Goal: Navigation & Orientation: Find specific page/section

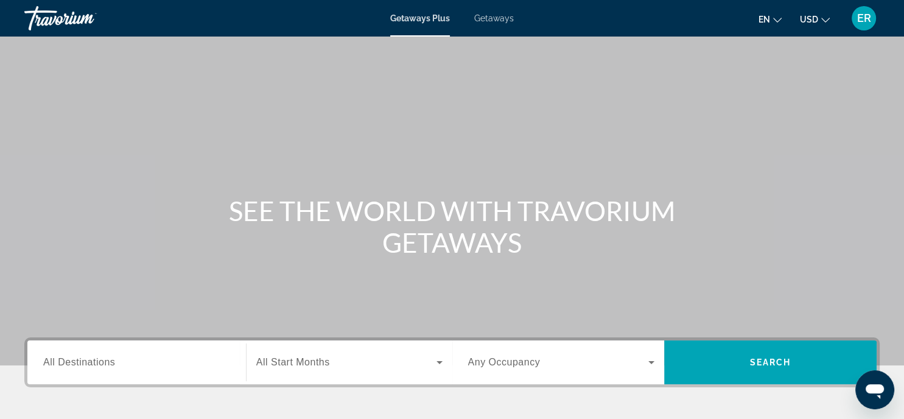
click at [497, 17] on span "Getaways" at bounding box center [494, 18] width 40 height 10
click at [85, 19] on div "Travorium" at bounding box center [85, 18] width 122 height 32
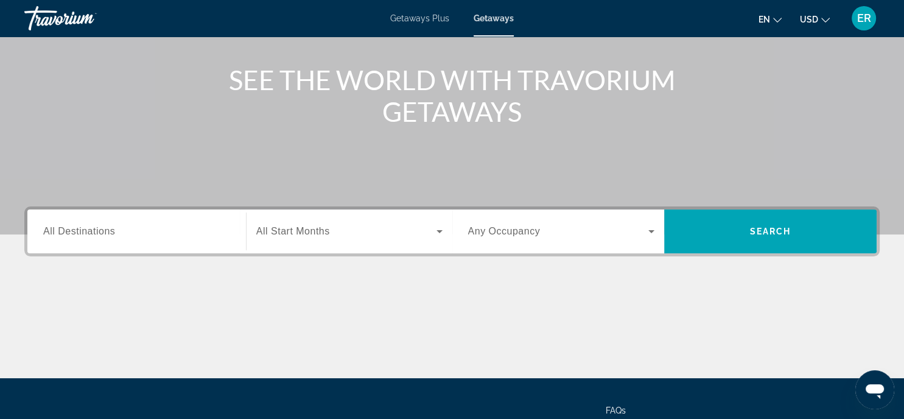
scroll to position [134, 0]
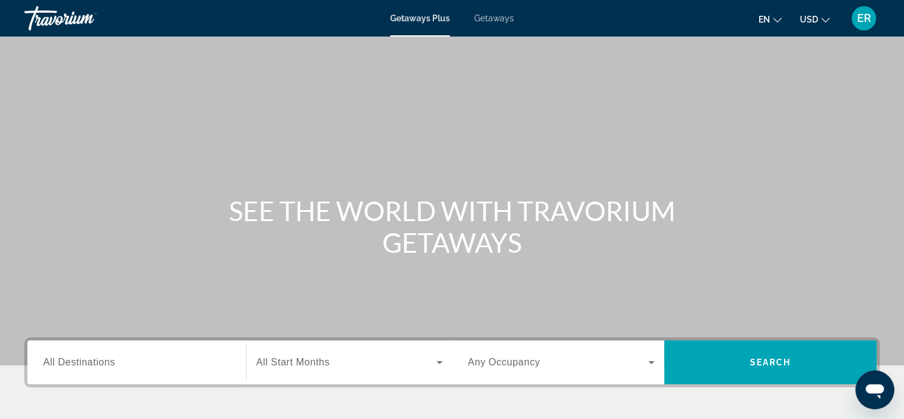
click at [41, 23] on div "Travorium" at bounding box center [85, 18] width 122 height 32
click at [74, 21] on div "Travorium" at bounding box center [85, 18] width 122 height 32
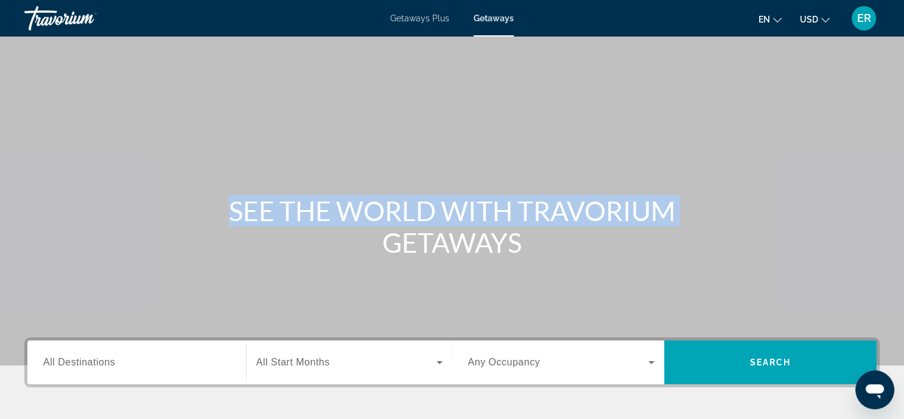
drag, startPoint x: 463, startPoint y: 169, endPoint x: 748, endPoint y: 220, distance: 289.5
click at [748, 220] on div "SEE THE WORLD WITH TRAVORIUM GETAWAYS" at bounding box center [452, 182] width 904 height 365
click at [867, 17] on span "ER" at bounding box center [864, 18] width 14 height 12
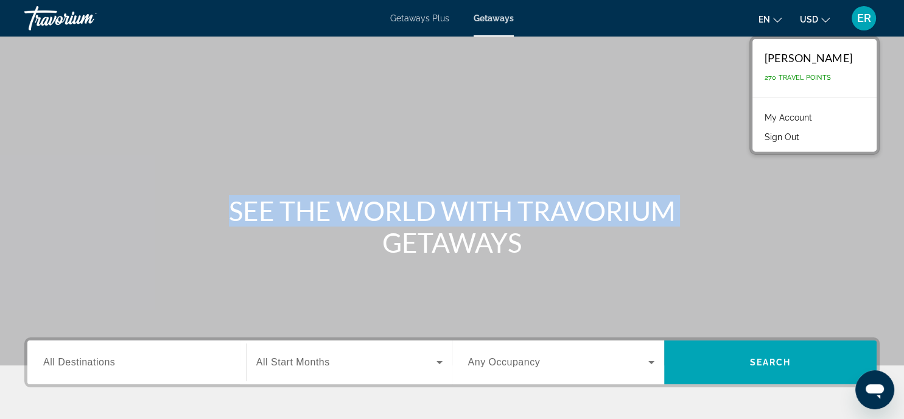
click at [806, 138] on button "Sign Out" at bounding box center [782, 137] width 47 height 16
